Goal: Information Seeking & Learning: Learn about a topic

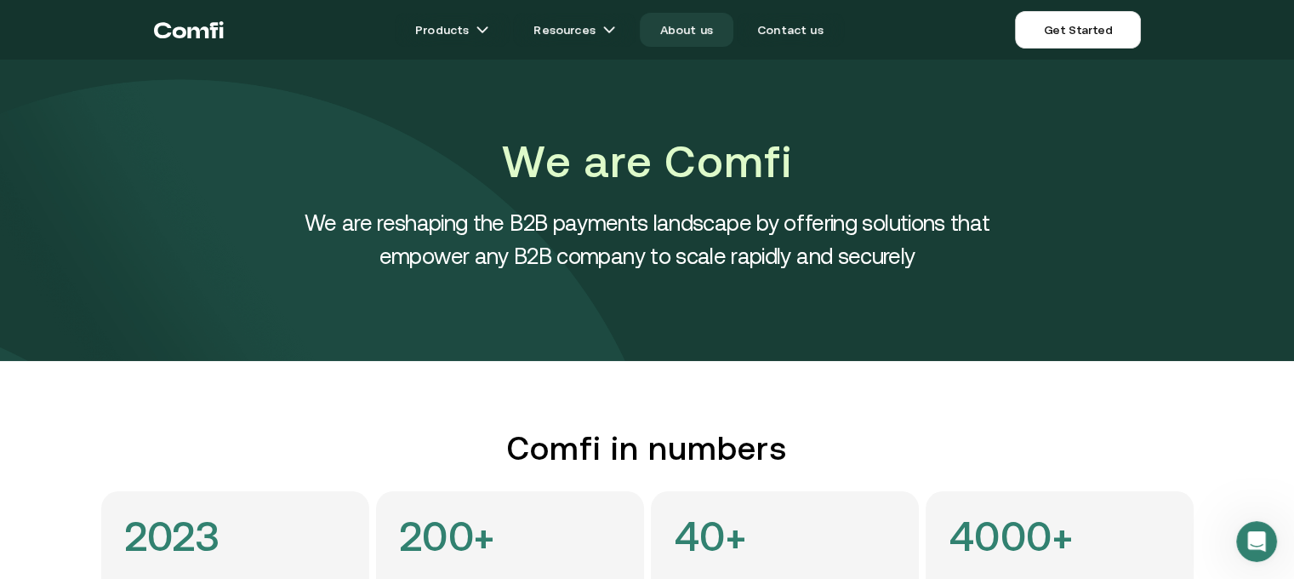
click at [700, 28] on link "About us" at bounding box center [687, 30] width 94 height 34
click at [684, 26] on link "About us" at bounding box center [687, 30] width 94 height 34
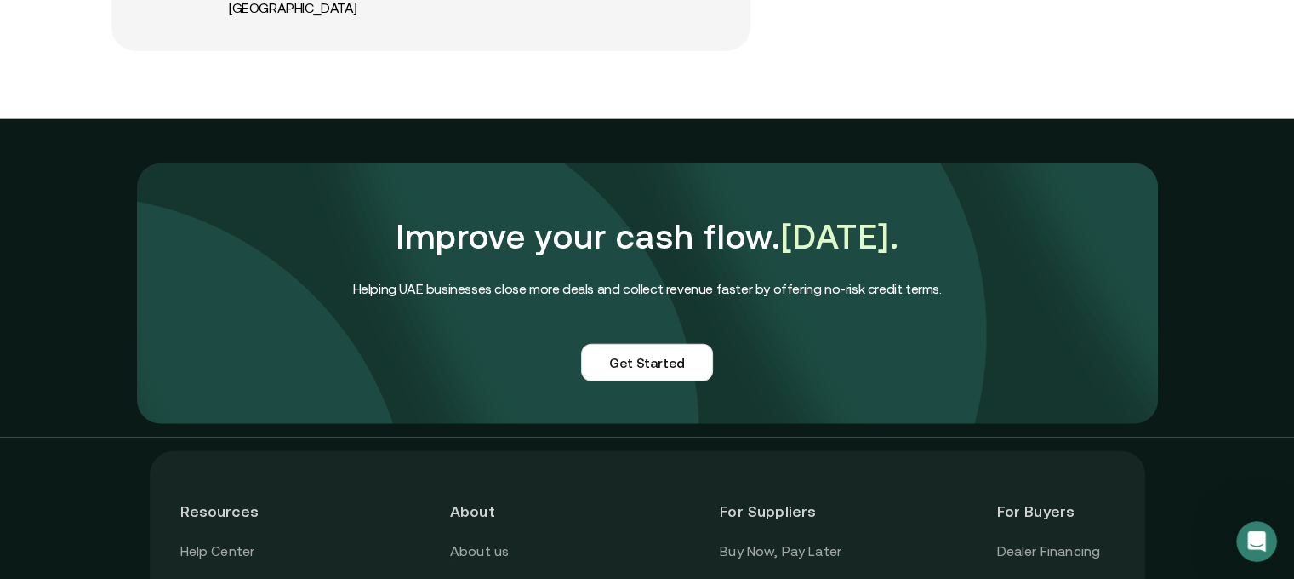
scroll to position [4255, 0]
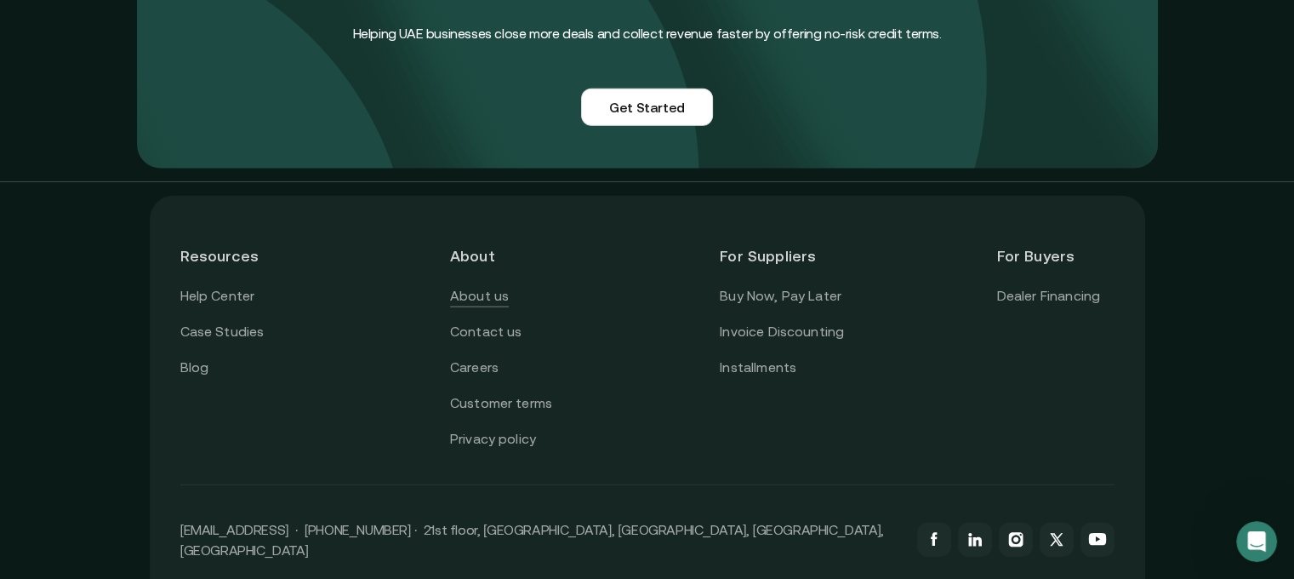
click at [496, 285] on link "About us" at bounding box center [479, 296] width 59 height 22
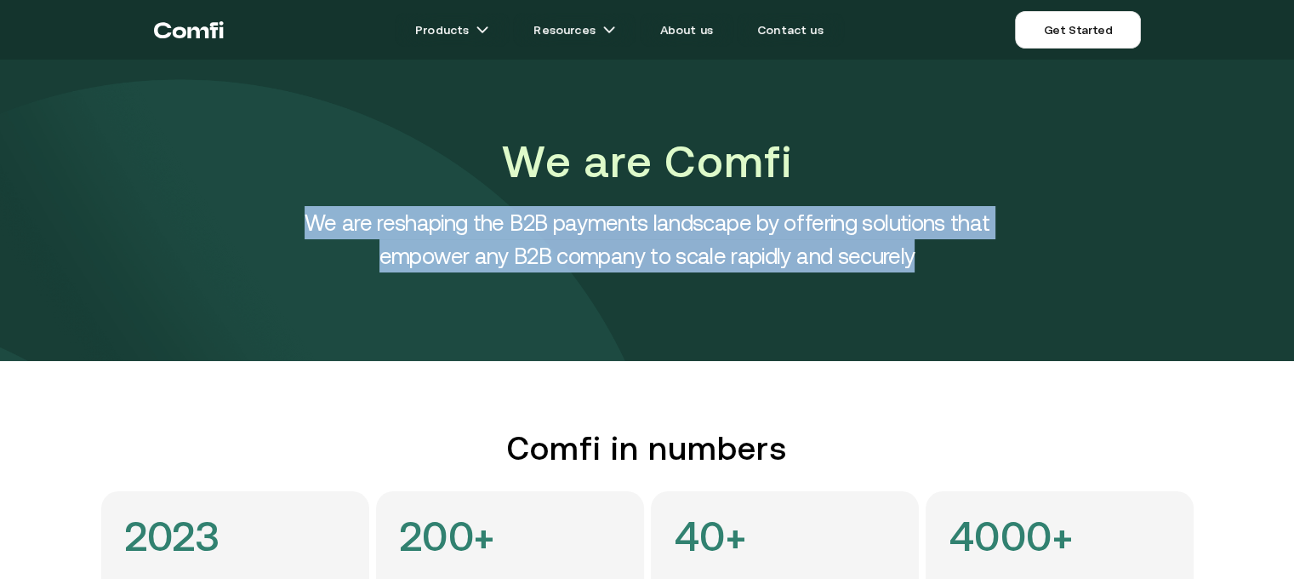
drag, startPoint x: 307, startPoint y: 223, endPoint x: 935, endPoint y: 250, distance: 628.7
click at [935, 250] on h4 "We are reshaping the B2B payments landscape by offering solutions that empower …" at bounding box center [648, 239] width 766 height 66
copy h4 "We are reshaping the B2B payments landscape by offering solutions that empower …"
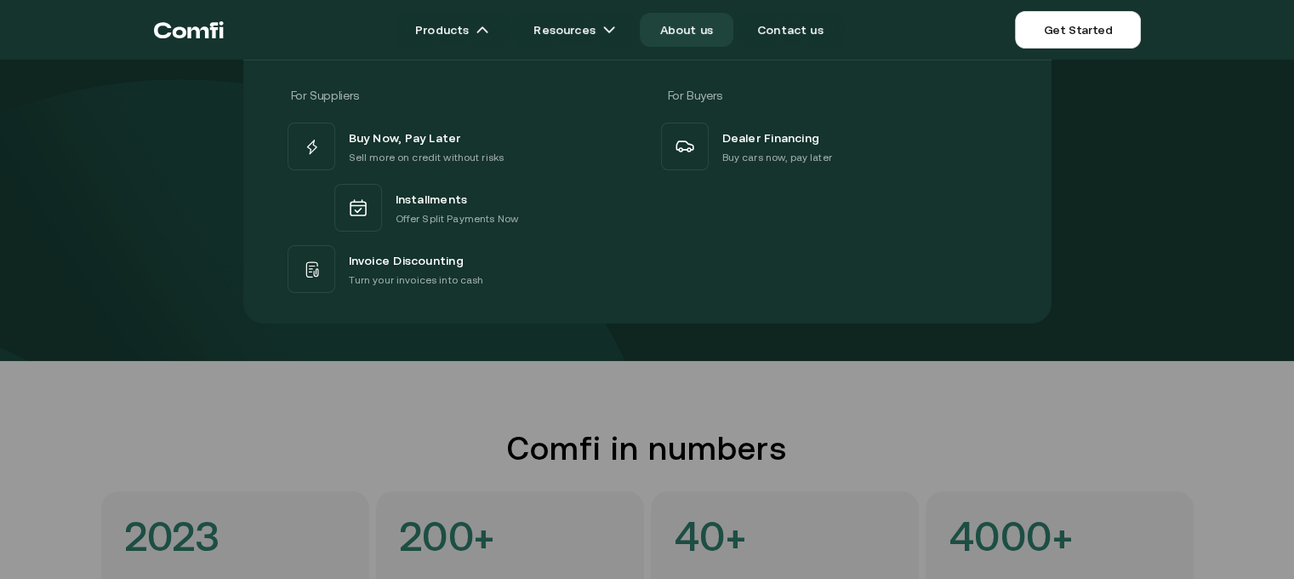
click at [1214, 178] on div "For Suppliers For Buyers Buy Now, Pay Later Sell more on credit without risks I…" at bounding box center [647, 185] width 1294 height 277
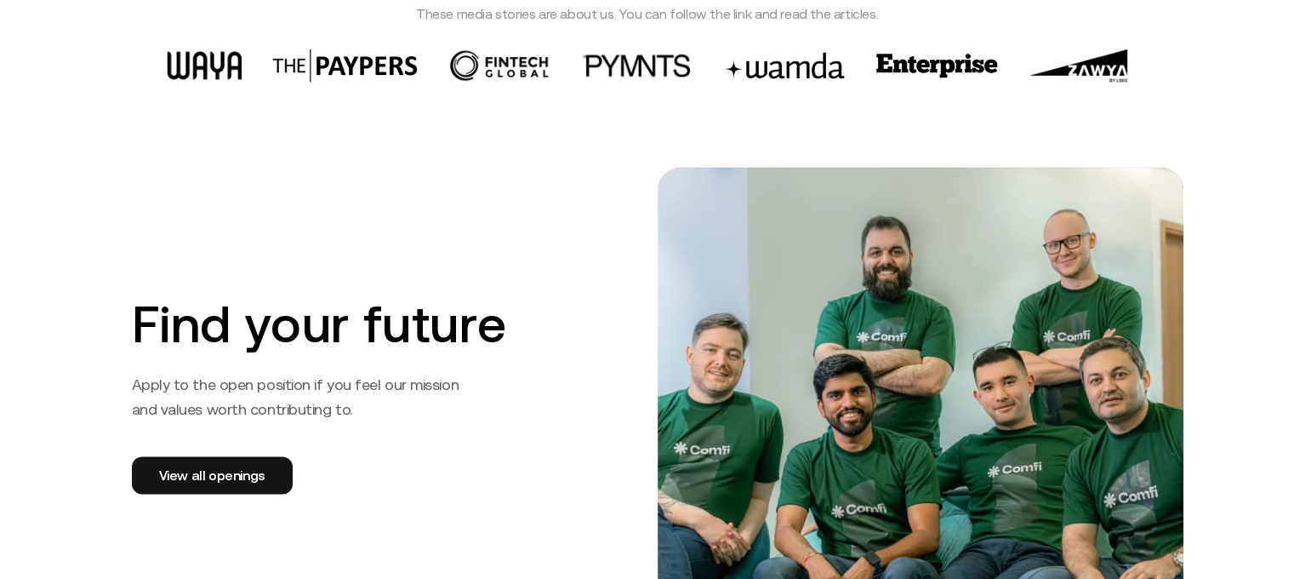
scroll to position [2638, 0]
